Goal: Task Accomplishment & Management: Use online tool/utility

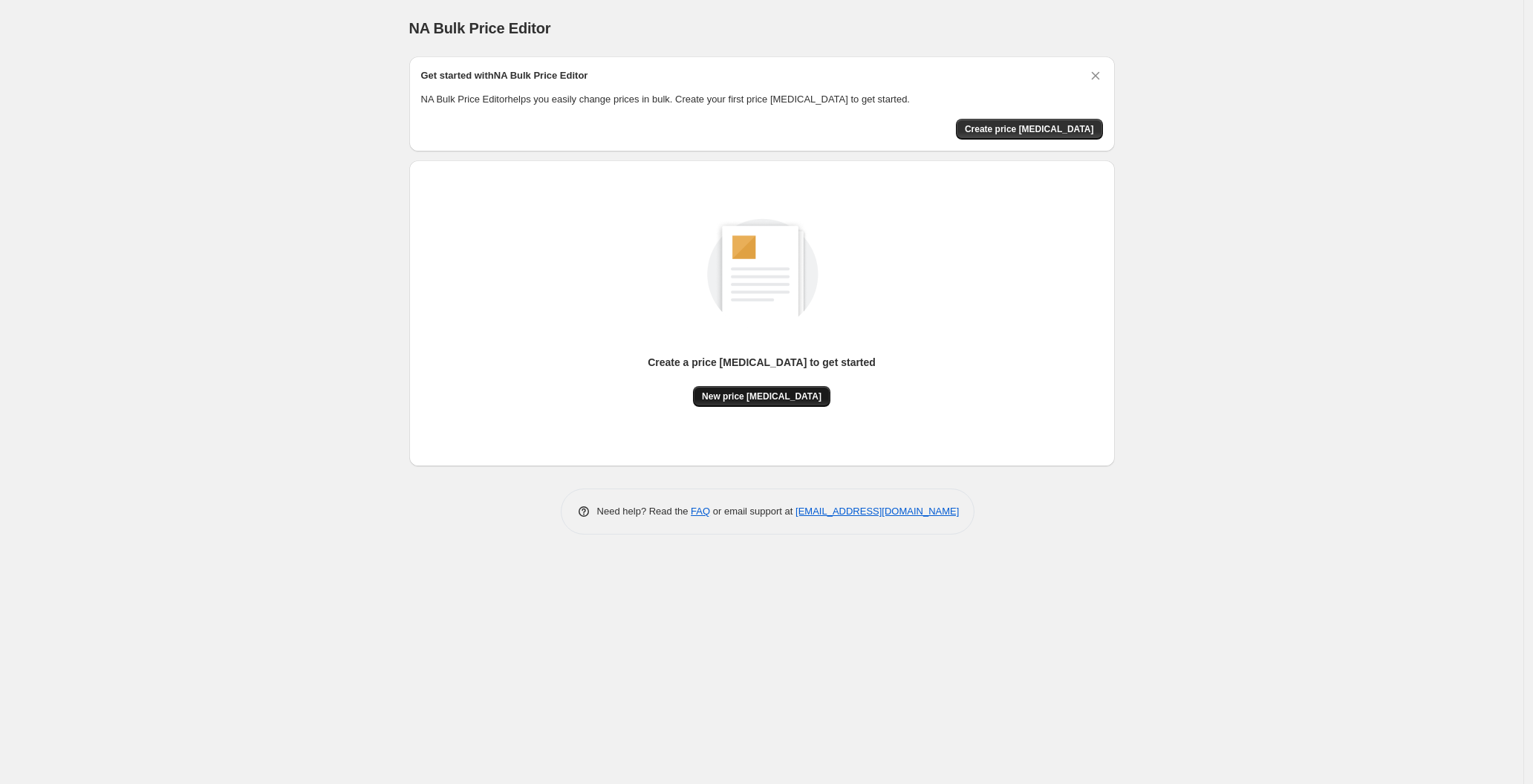
click at [797, 396] on span "New price [MEDICAL_DATA]" at bounding box center [761, 396] width 120 height 11
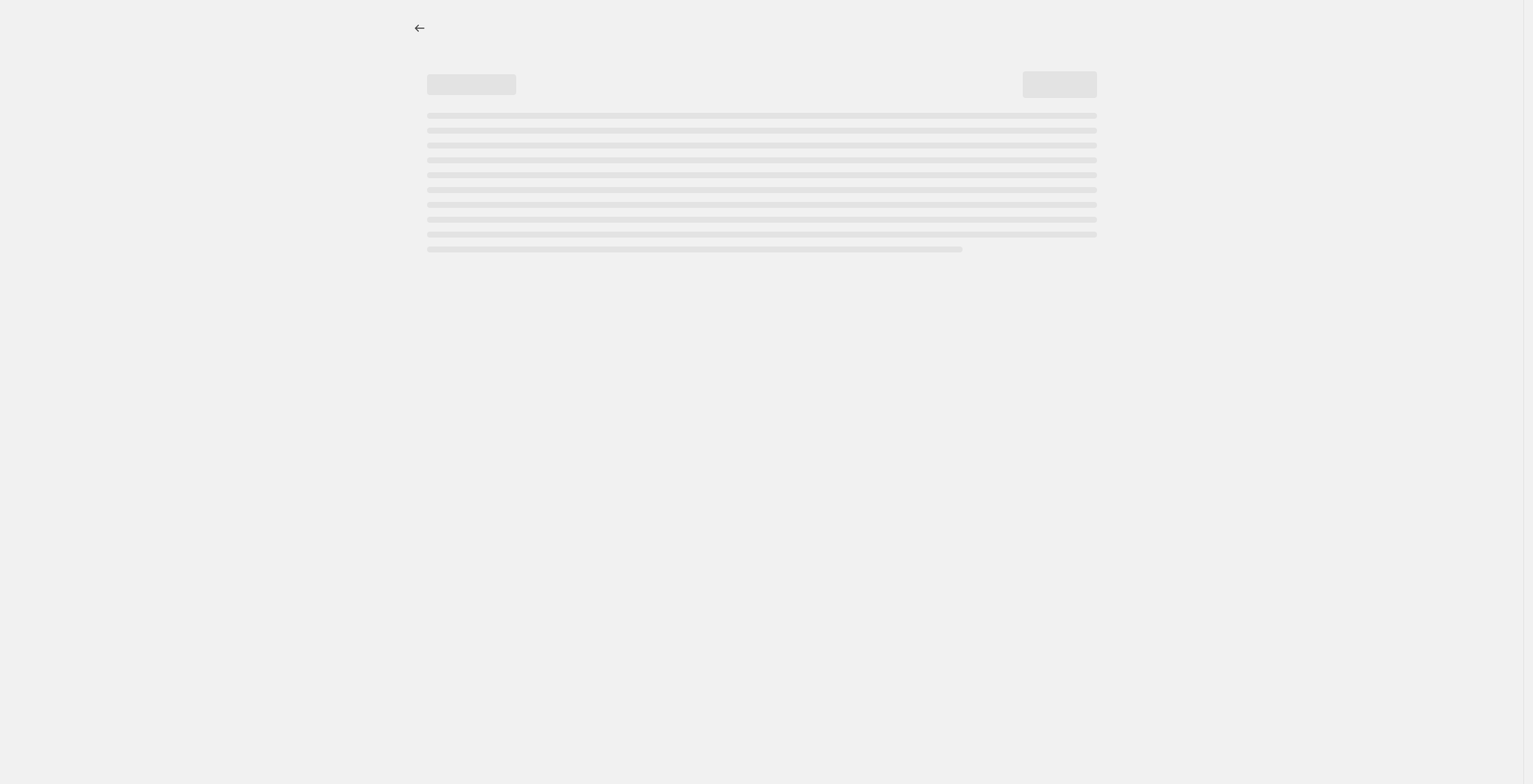
select select "percentage"
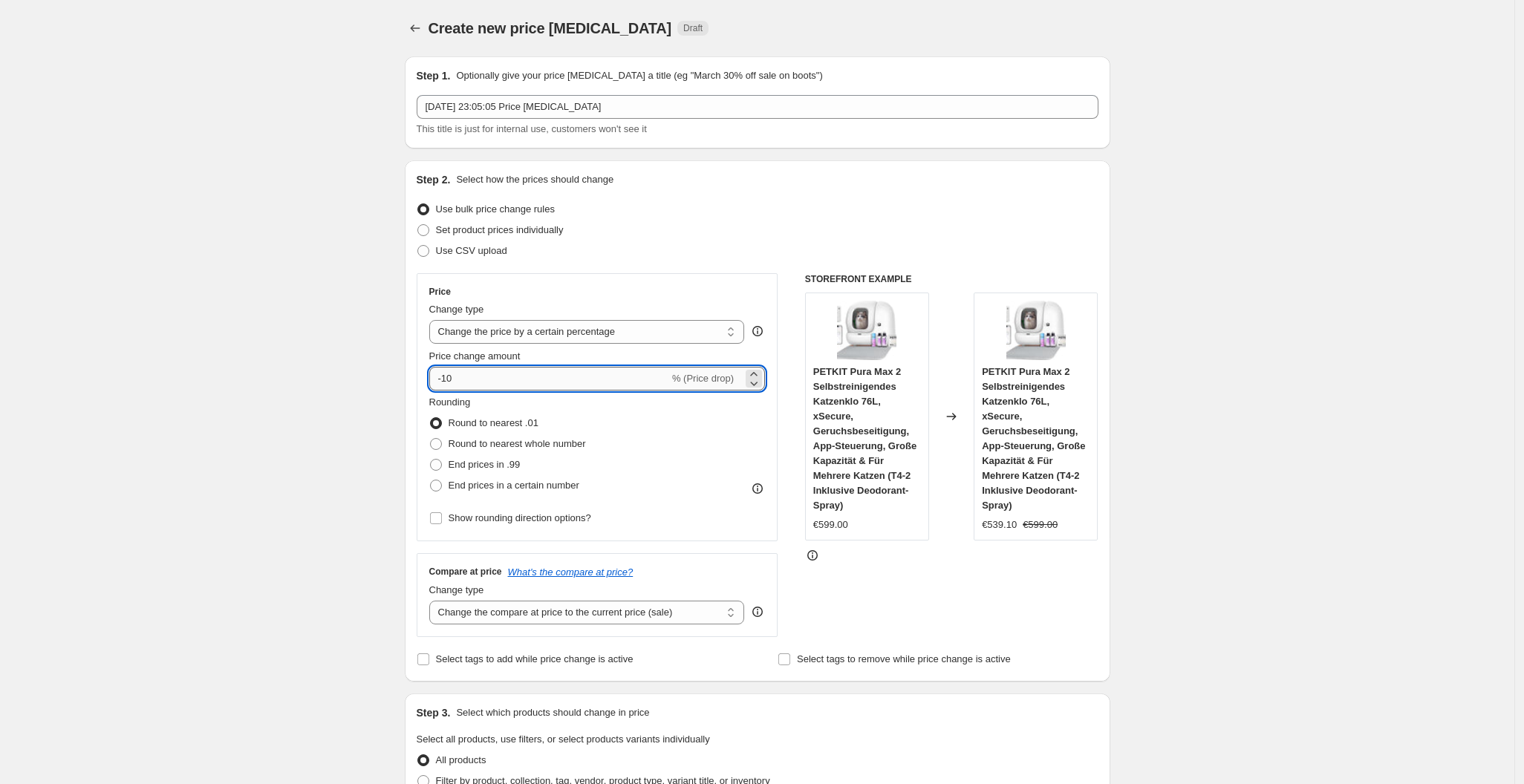
click at [516, 379] on input "-10" at bounding box center [549, 379] width 240 height 24
type input "-1"
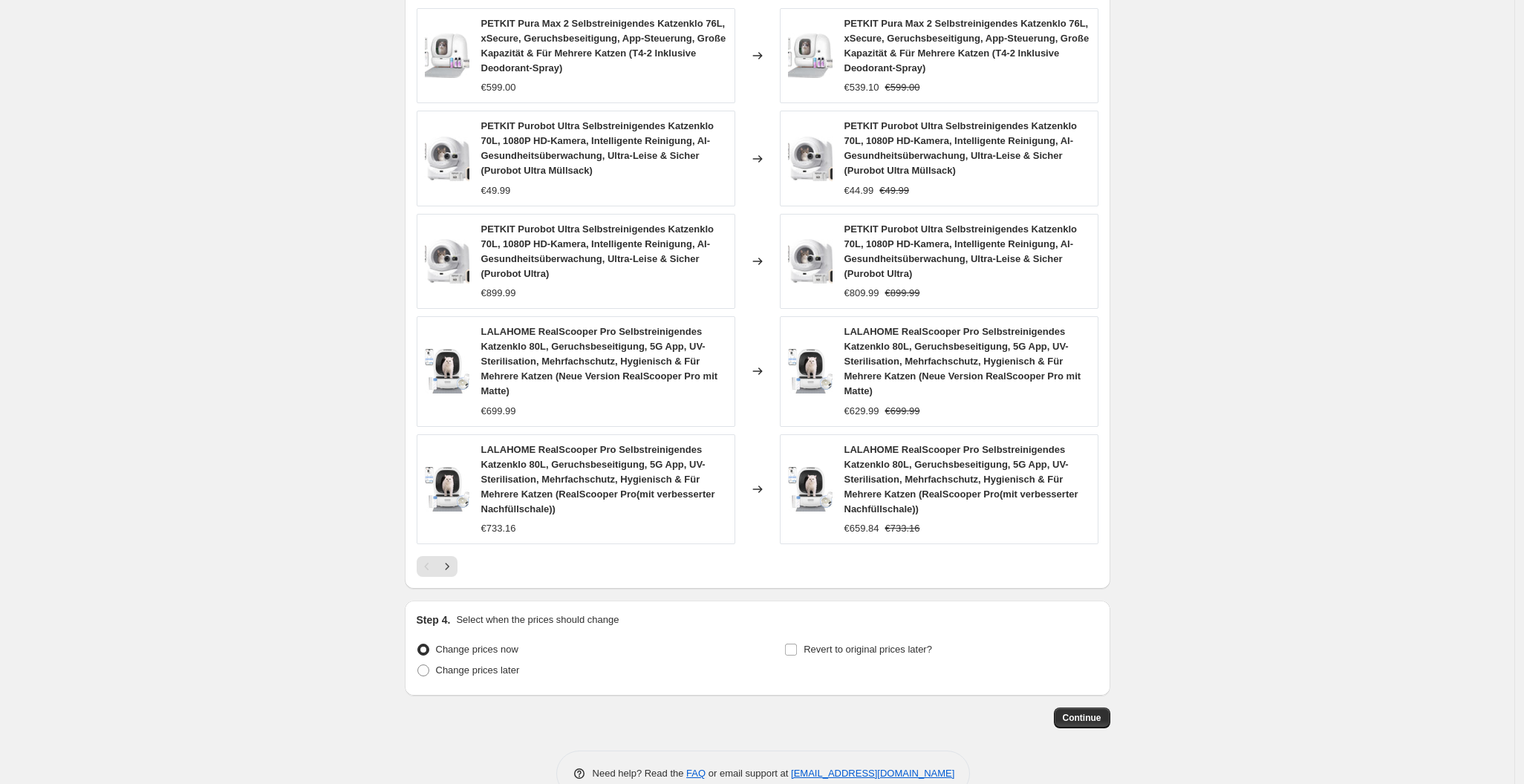
scroll to position [905, 0]
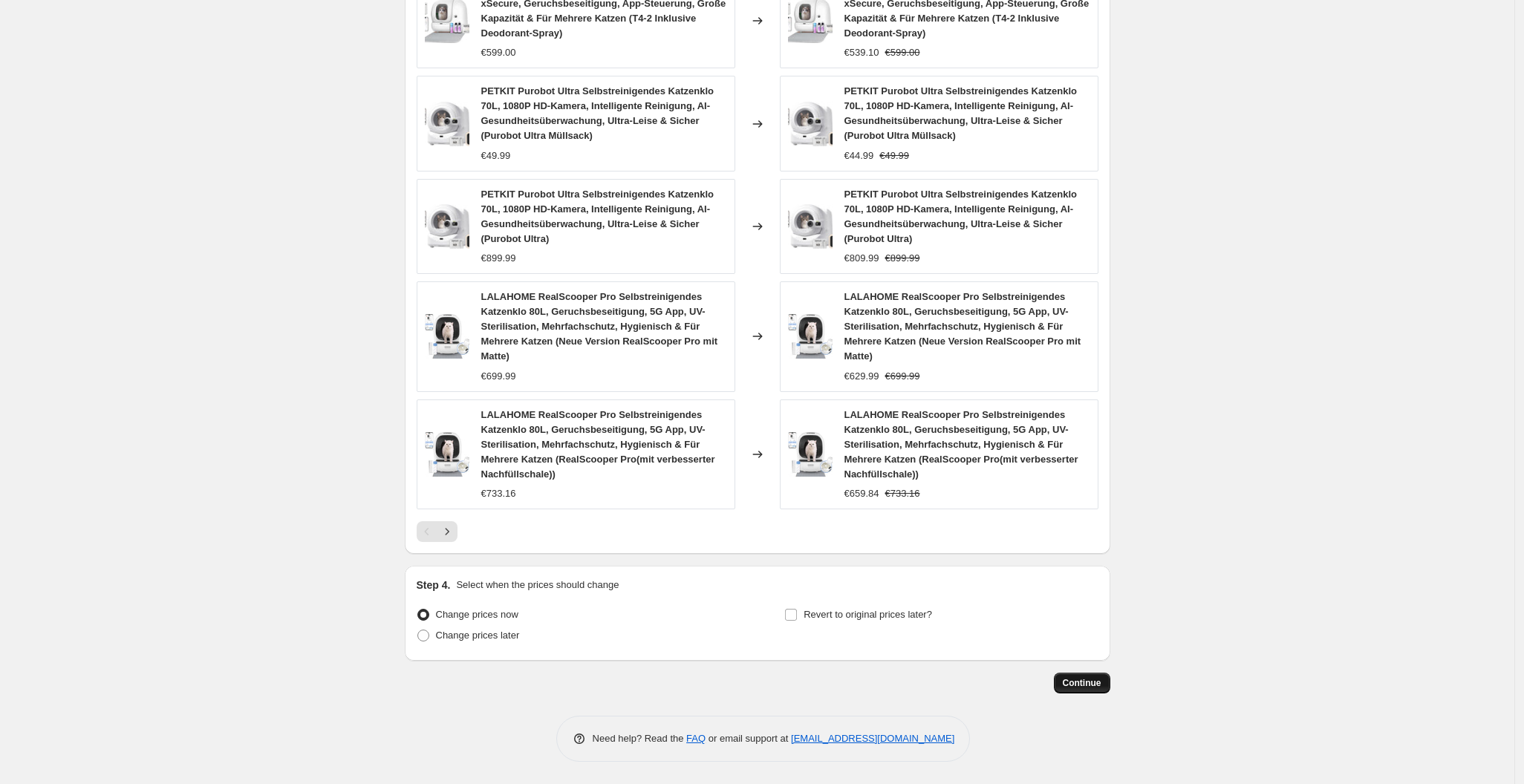
type input "-25"
click at [1078, 678] on span "Continue" at bounding box center [1082, 683] width 38 height 11
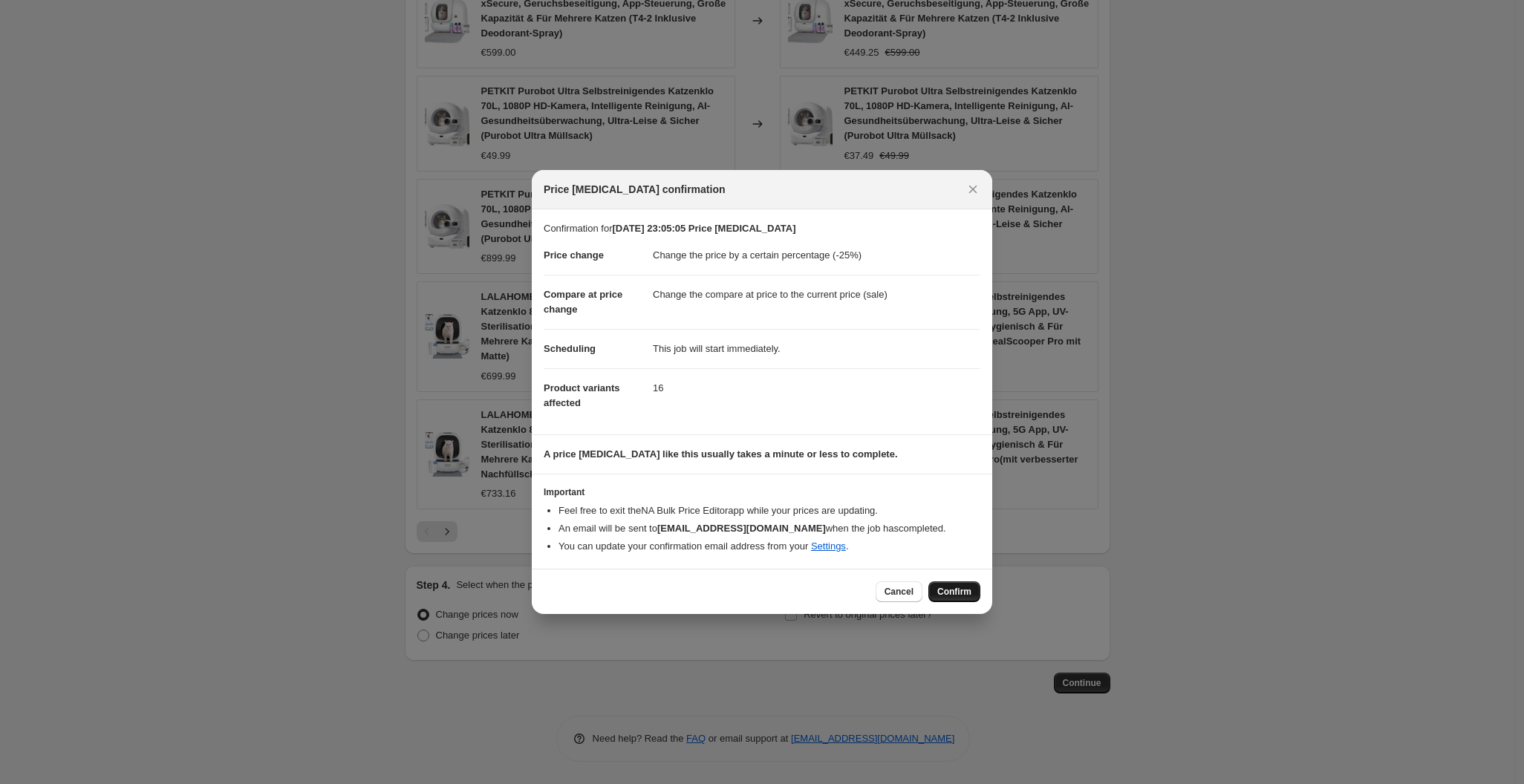
click at [965, 596] on span "Confirm" at bounding box center [955, 592] width 34 height 11
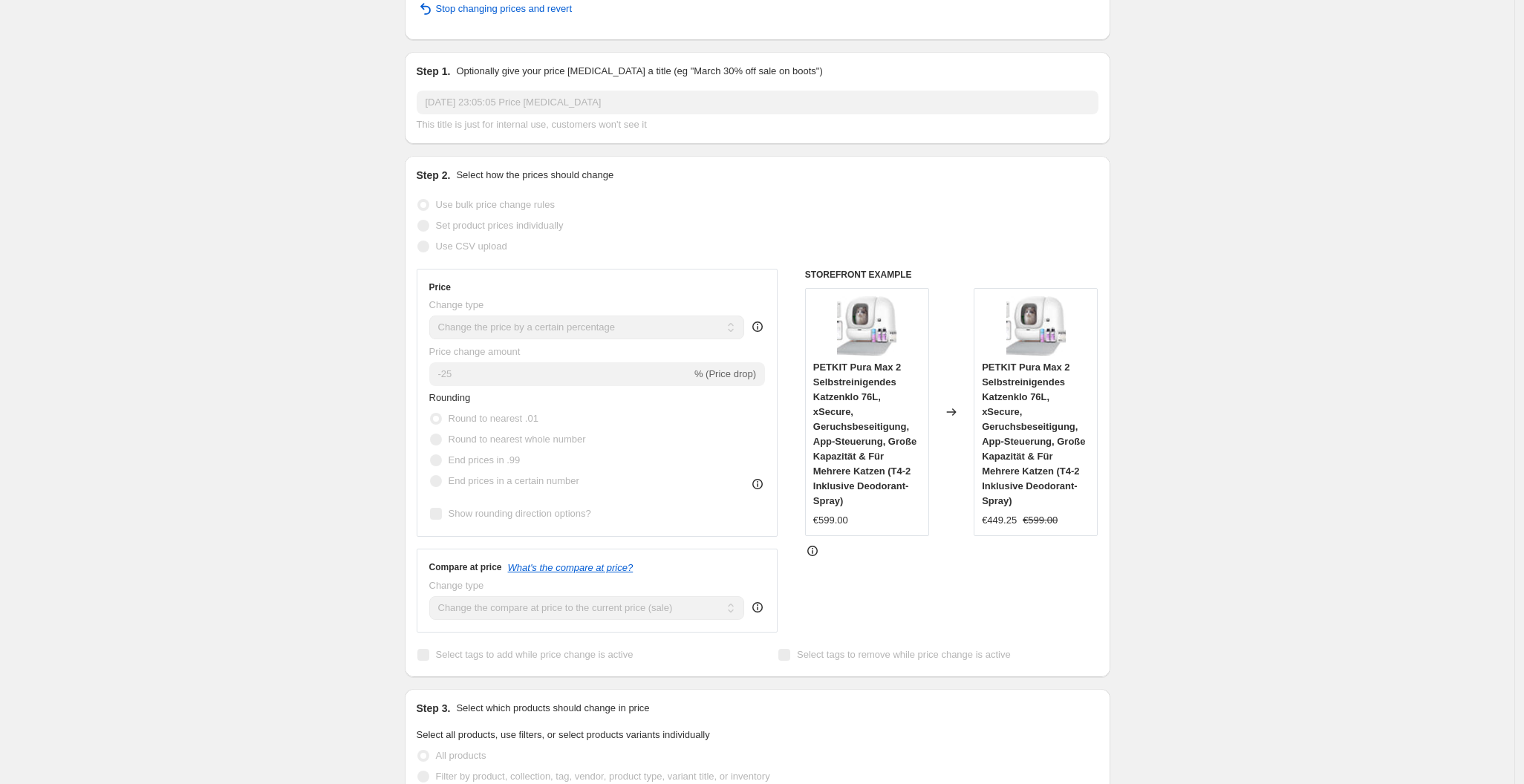
scroll to position [85, 0]
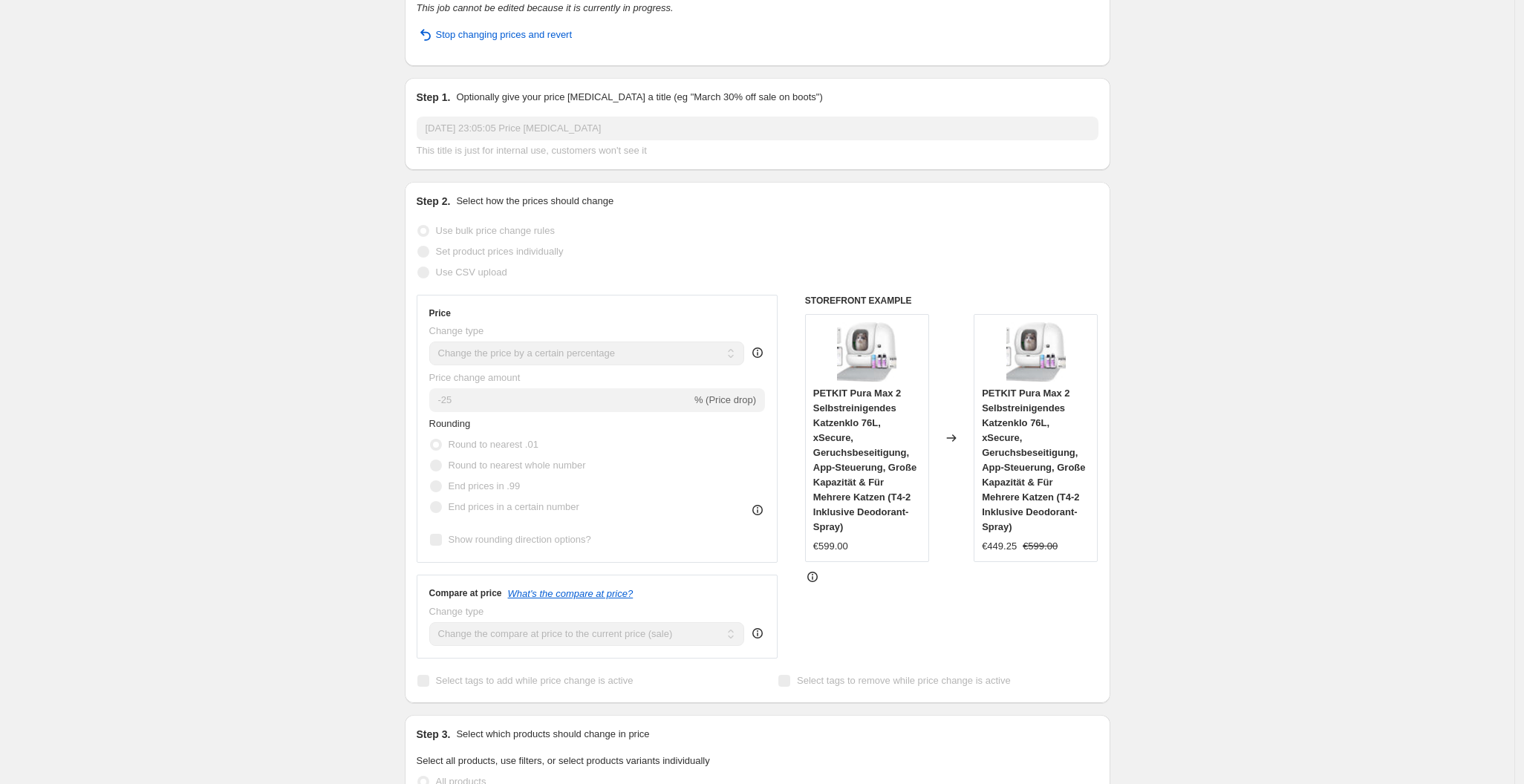
click at [540, 64] on div "The prices are currently being updated. This job cannot be edited because it is…" at bounding box center [758, 18] width 706 height 95
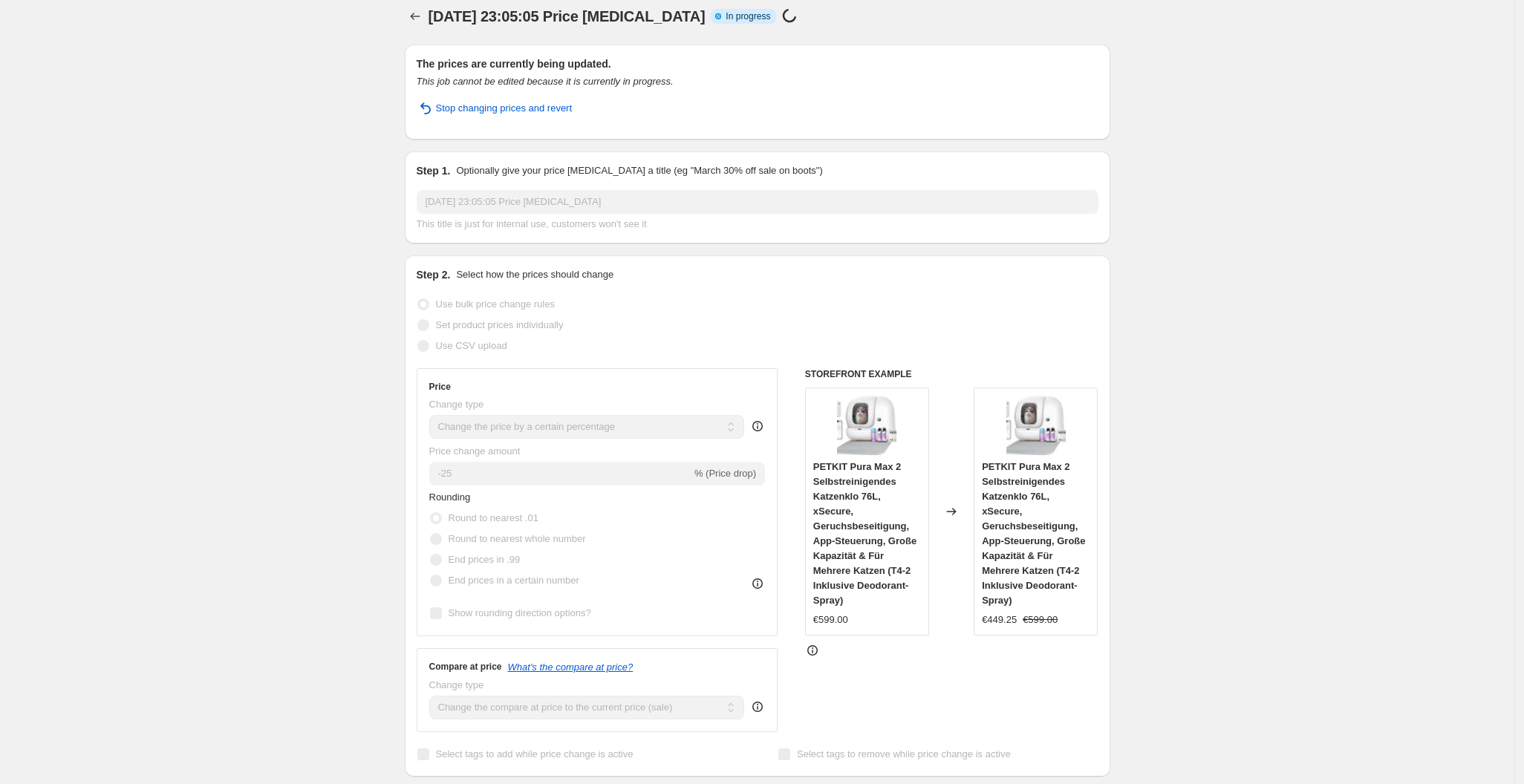
scroll to position [0, 0]
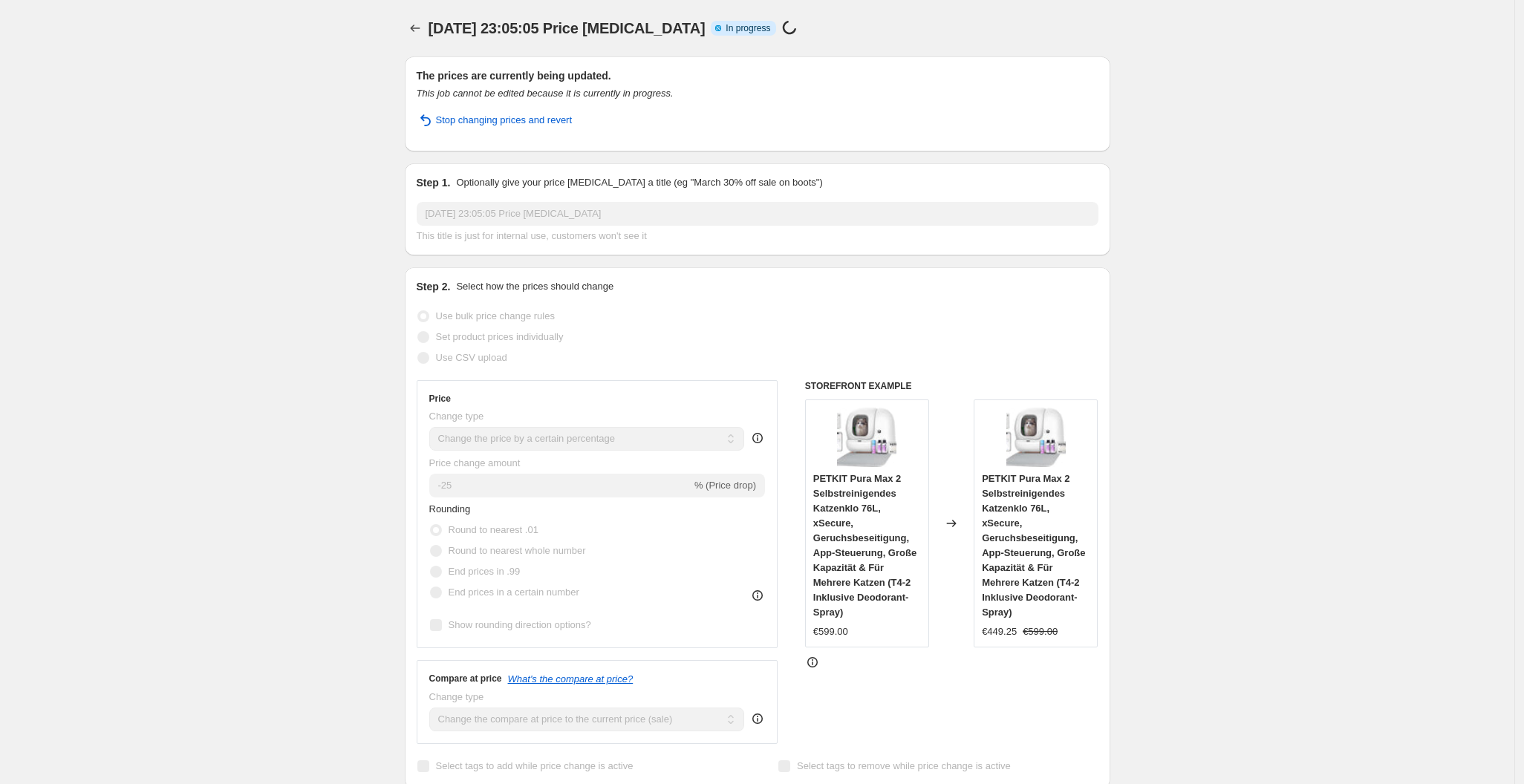
drag, startPoint x: 540, startPoint y: 64, endPoint x: 540, endPoint y: 81, distance: 17.0
click at [540, 81] on div "The prices are currently being updated. This job cannot be edited because it is…" at bounding box center [758, 103] width 706 height 95
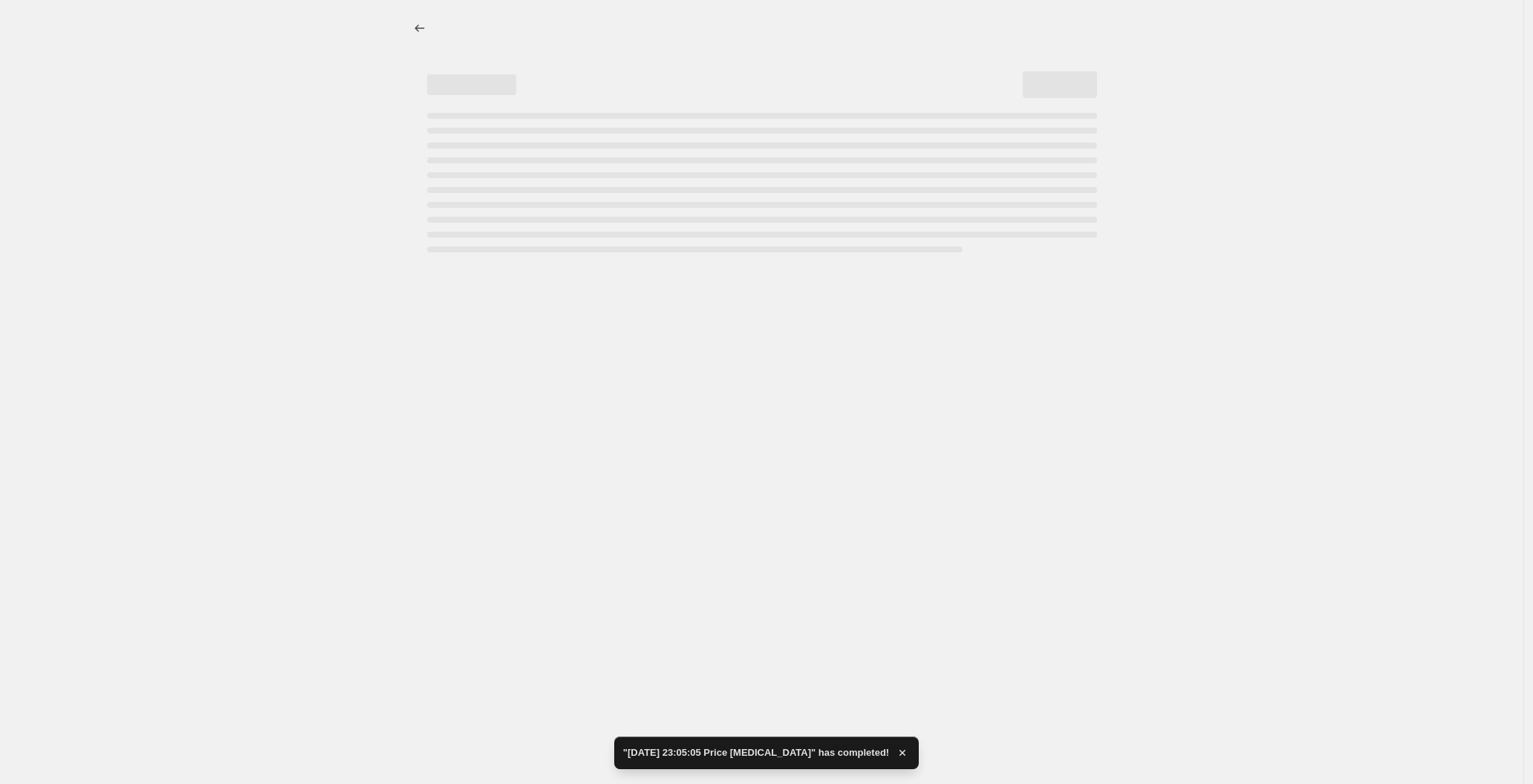
select select "percentage"
